Goal: Obtain resource: Download file/media

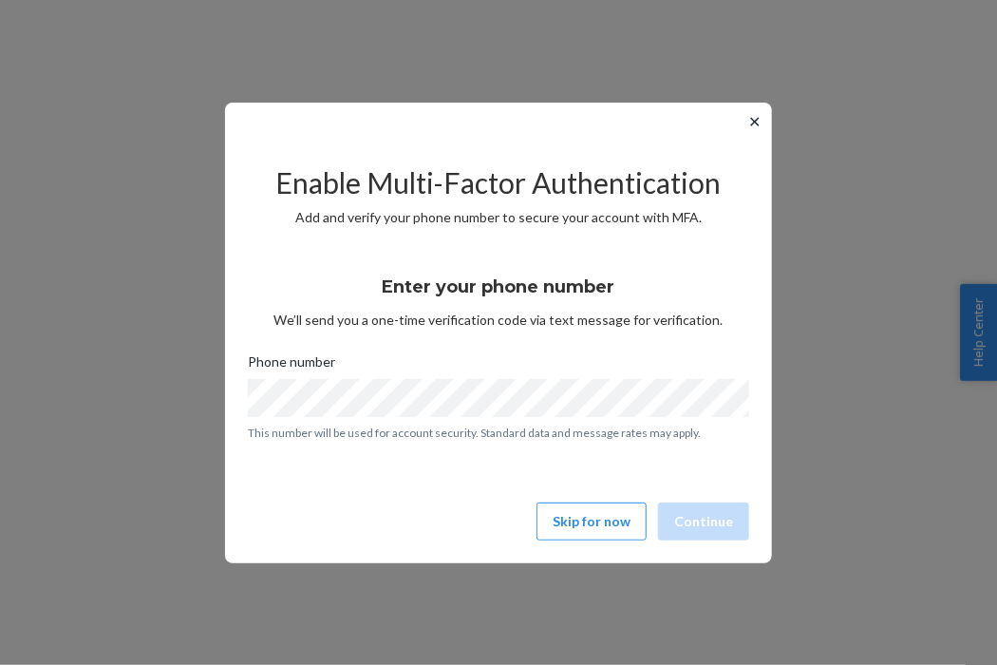
click at [752, 118] on button "✕" at bounding box center [755, 121] width 20 height 23
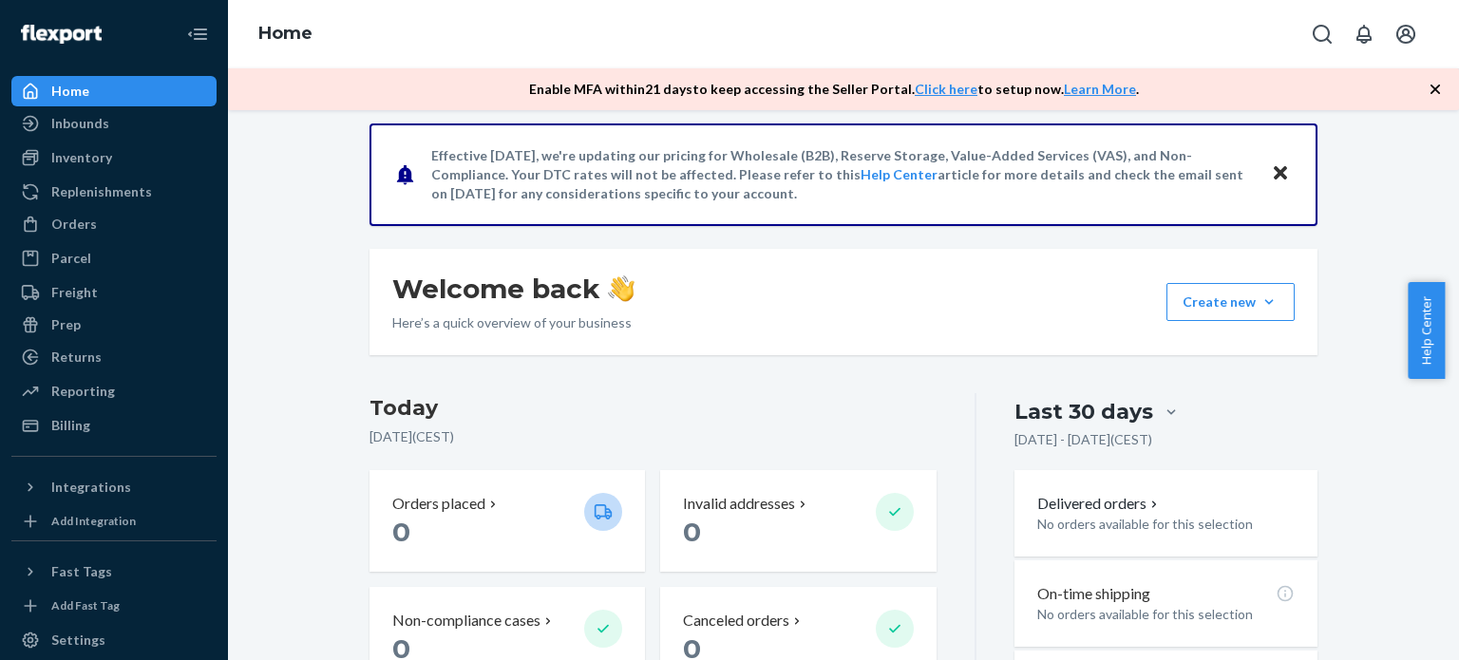
scroll to position [380, 0]
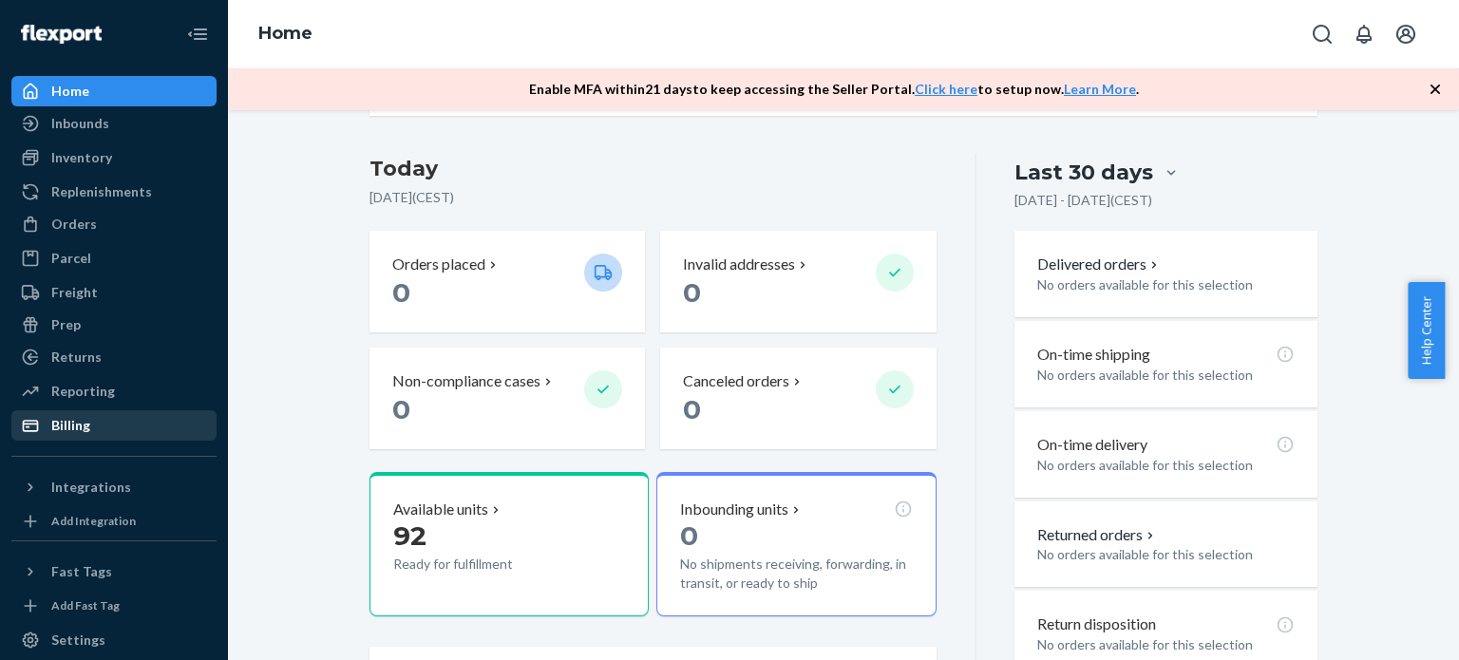
click at [114, 414] on div "Billing" at bounding box center [113, 425] width 201 height 27
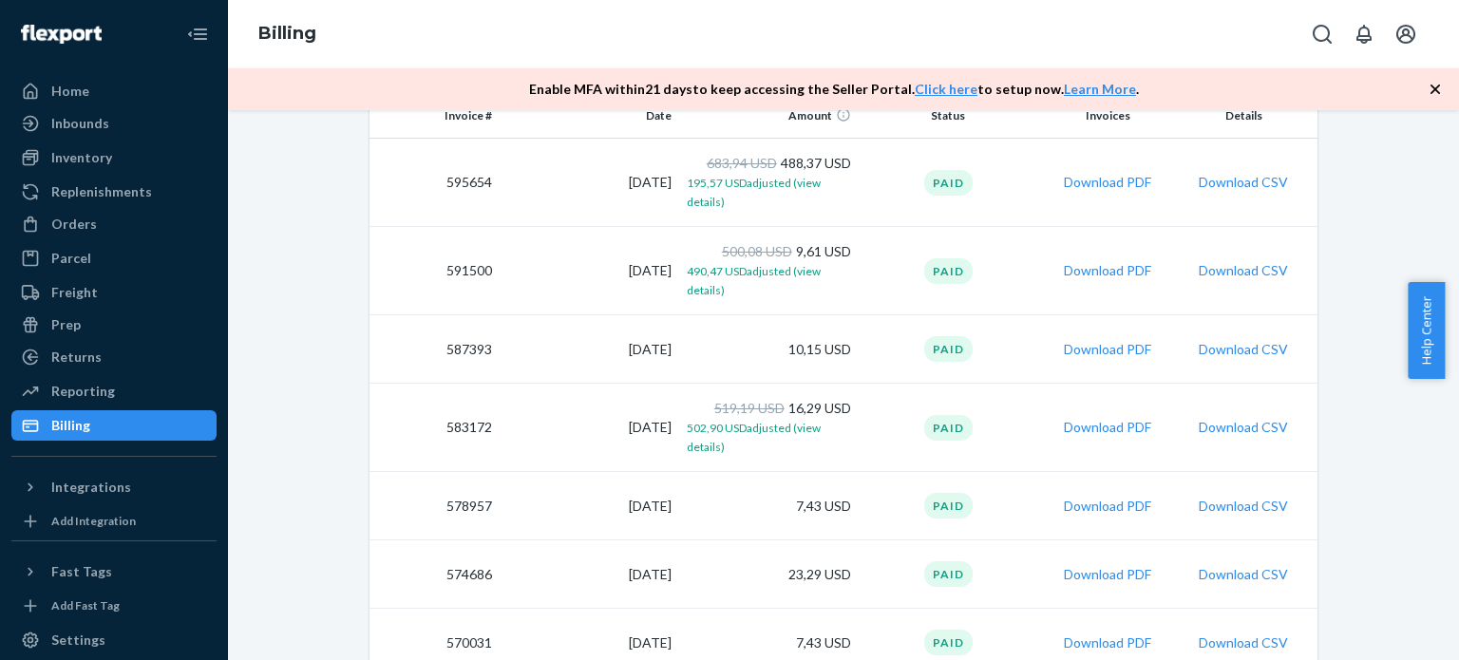
scroll to position [285, 0]
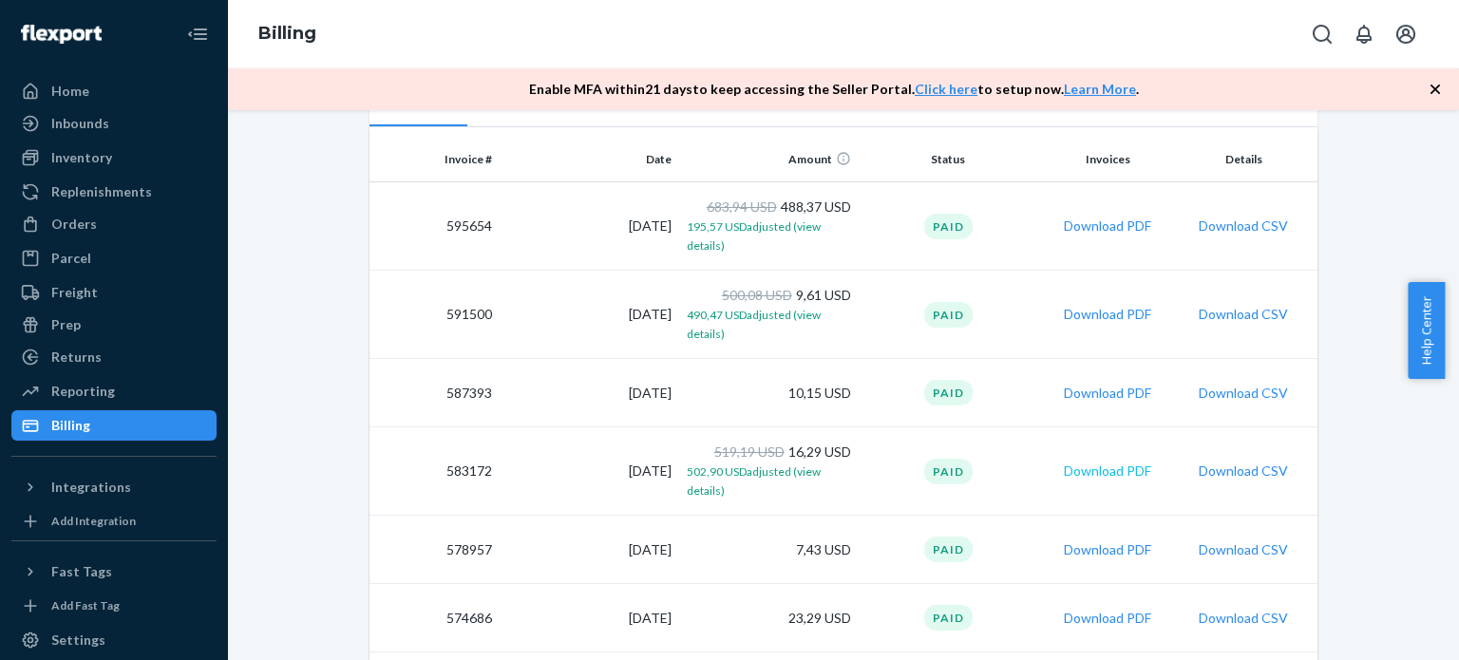
click at [996, 477] on button "Download PDF" at bounding box center [1107, 471] width 87 height 19
click at [996, 474] on button "Download PDF" at bounding box center [1107, 471] width 87 height 19
click at [752, 470] on span "502,90 USD adjusted (view details)" at bounding box center [754, 480] width 134 height 33
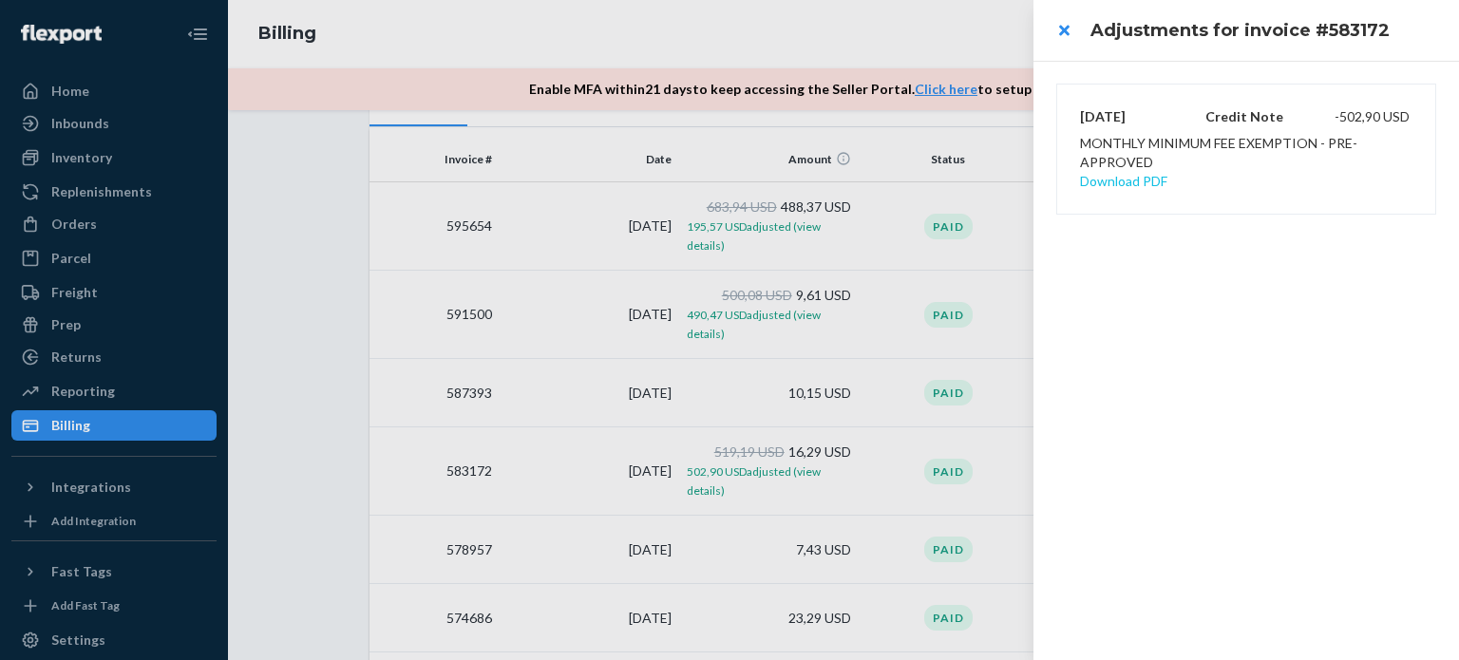
click at [996, 185] on button "Download PDF" at bounding box center [1123, 181] width 87 height 19
click at [850, 338] on div at bounding box center [729, 330] width 1459 height 660
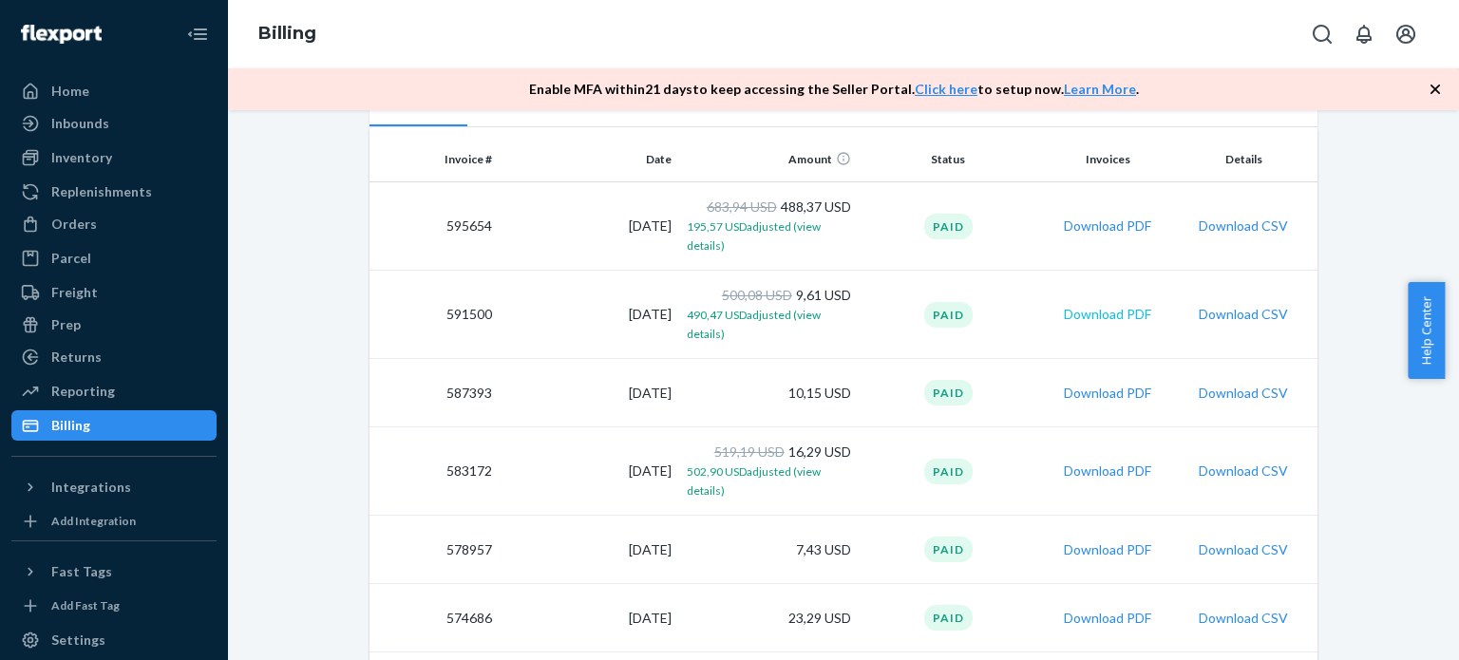
click at [996, 307] on button "Download PDF" at bounding box center [1107, 314] width 87 height 19
click at [729, 509] on td "519,19 USD 16,29 USD 502,90 USD adjusted (view details)" at bounding box center [769, 471] width 180 height 88
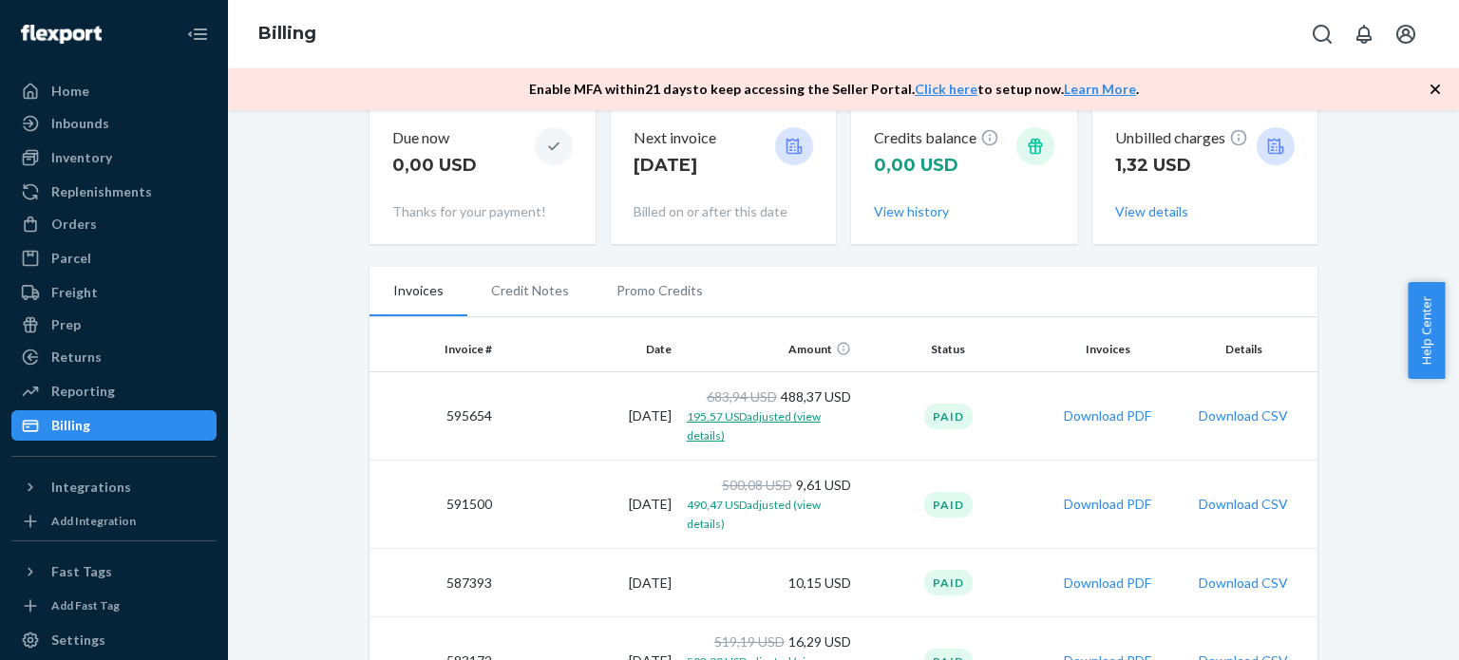
scroll to position [190, 0]
